Goal: Find contact information: Find contact information

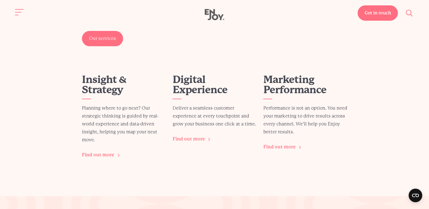
scroll to position [680, 0]
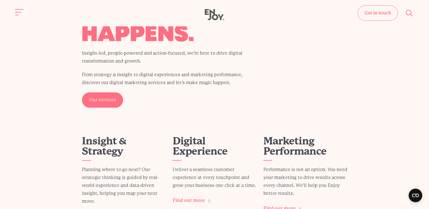
click at [372, 14] on link "Get in touch" at bounding box center [377, 12] width 40 height 15
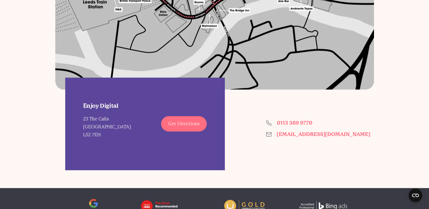
scroll to position [453, 0]
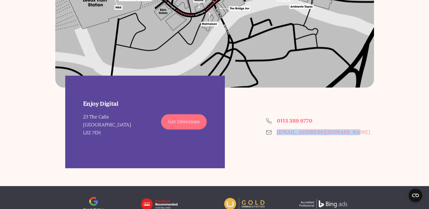
drag, startPoint x: 348, startPoint y: 132, endPoint x: 278, endPoint y: 132, distance: 70.8
click at [278, 132] on div "Enjoy Digital 23 The Calls Leeds LS2 7EH Get Directions 0113 389 9770 hello@enj…" at bounding box center [214, 128] width 318 height 80
copy link "[EMAIL_ADDRESS][DOMAIN_NAME]"
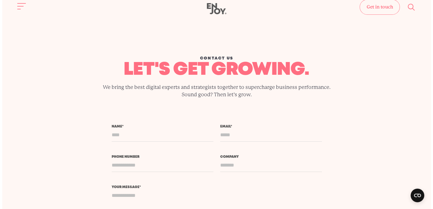
scroll to position [0, 0]
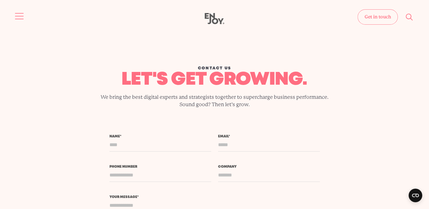
click at [15, 17] on button "Site navigation" at bounding box center [20, 16] width 12 height 12
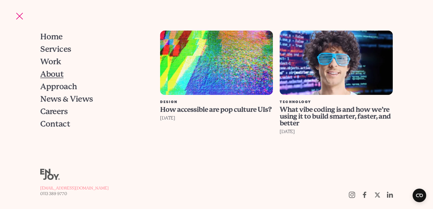
click at [54, 76] on span "About" at bounding box center [51, 74] width 23 height 8
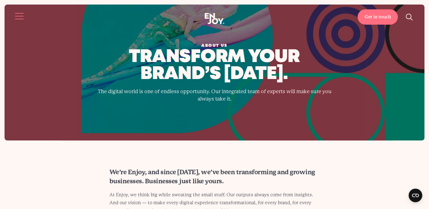
click at [18, 16] on button "Site navigation" at bounding box center [20, 16] width 12 height 12
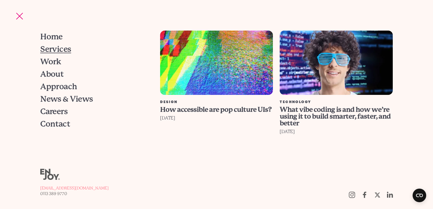
click at [52, 50] on span "Services" at bounding box center [55, 49] width 31 height 8
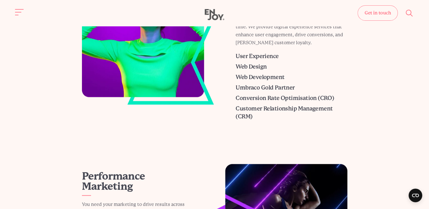
scroll to position [251, 0]
